Goal: Task Accomplishment & Management: Manage account settings

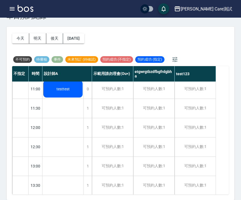
scroll to position [53, 0]
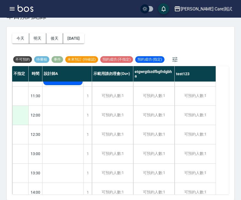
click at [21, 117] on div at bounding box center [20, 115] width 16 height 19
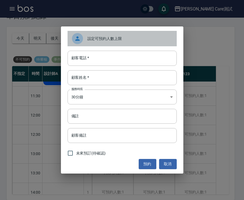
click at [144, 41] on span "設定可預約人數上限" at bounding box center [129, 39] width 85 height 6
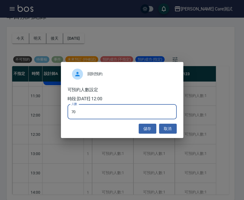
click at [82, 113] on input "70" at bounding box center [121, 111] width 109 height 15
type input "0"
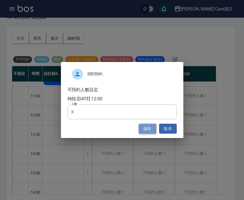
click at [147, 132] on button "儲存" at bounding box center [148, 129] width 18 height 10
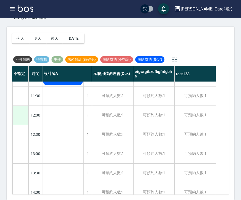
click at [20, 118] on div at bounding box center [20, 115] width 16 height 19
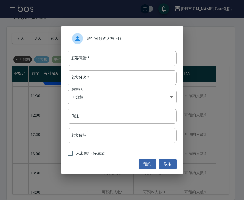
click at [142, 28] on div "設定可預約人數上限 顧客電話   * 顧客電話   * 顧客姓名   * 顧客姓名   * 服務時長 30分鐘 1 服務時長 備註 備註 顧客備註 顧客備註 …" at bounding box center [122, 99] width 122 height 147
click at [138, 40] on span "設定可預約人數上限" at bounding box center [129, 39] width 85 height 6
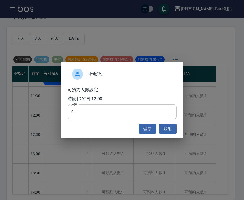
click at [96, 111] on input "0" at bounding box center [121, 111] width 109 height 15
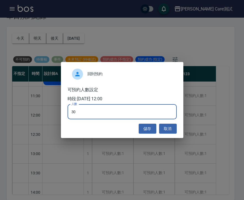
click at [106, 112] on input "30" at bounding box center [121, 111] width 109 height 15
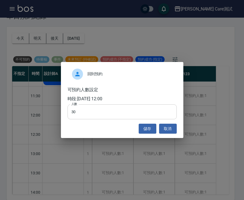
click at [151, 113] on input "30" at bounding box center [121, 111] width 109 height 15
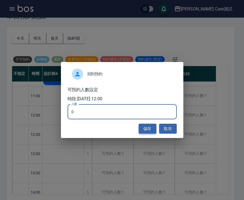
type input "0"
click at [144, 126] on button "儲存" at bounding box center [148, 129] width 18 height 10
